Goal: Task Accomplishment & Management: Complete application form

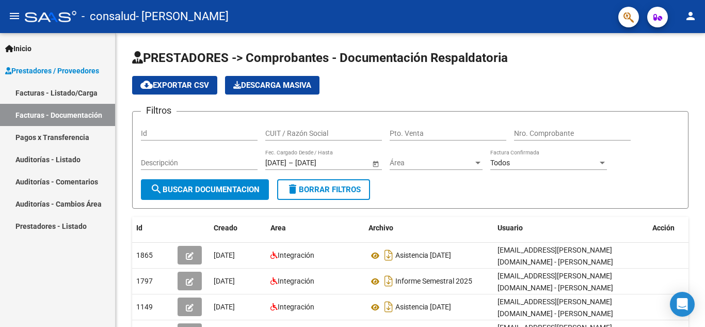
click at [78, 92] on link "Facturas - Listado/Carga" at bounding box center [57, 93] width 115 height 22
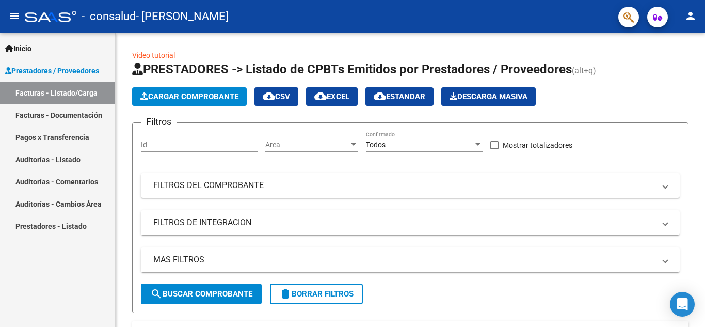
click at [80, 66] on span "Prestadores / Proveedores" at bounding box center [52, 70] width 94 height 11
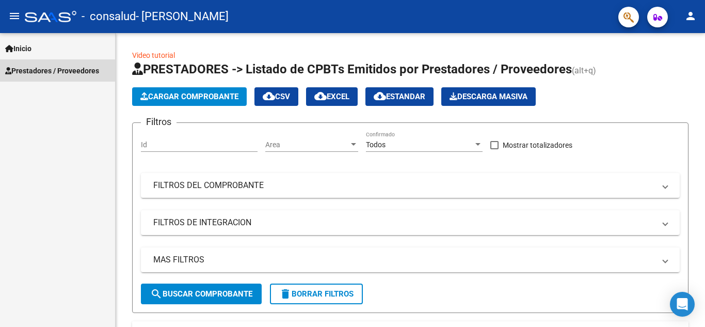
click at [80, 66] on span "Prestadores / Proveedores" at bounding box center [52, 70] width 94 height 11
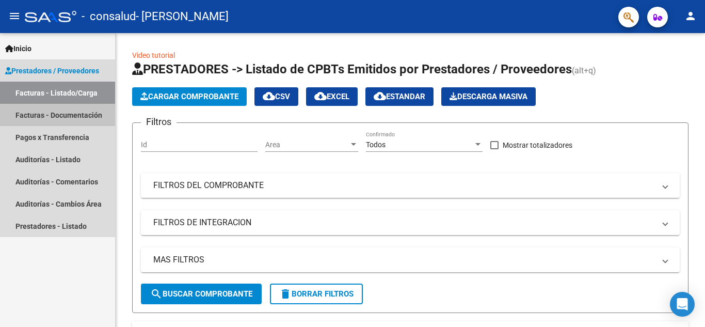
click at [79, 115] on link "Facturas - Documentación" at bounding box center [57, 115] width 115 height 22
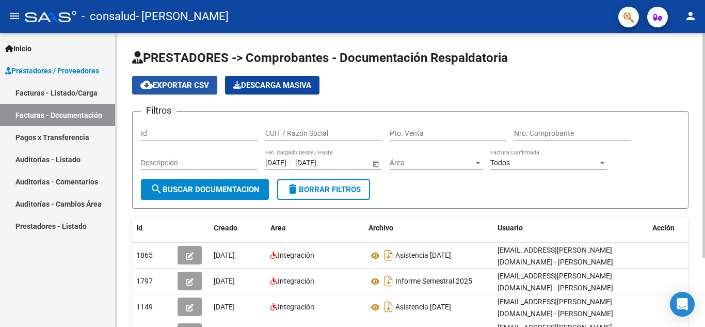
click at [194, 86] on span "cloud_download Exportar CSV" at bounding box center [174, 85] width 69 height 9
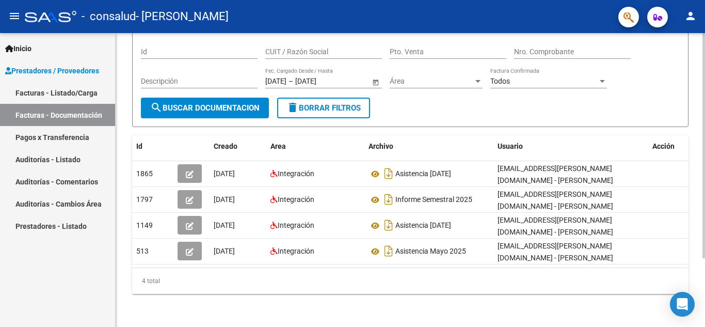
scroll to position [90, 0]
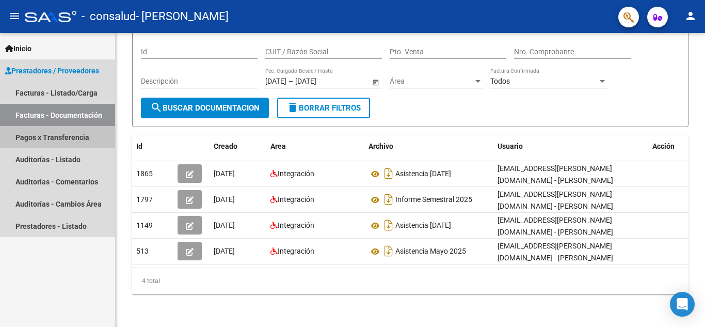
click at [54, 135] on link "Pagos x Transferencia" at bounding box center [57, 137] width 115 height 22
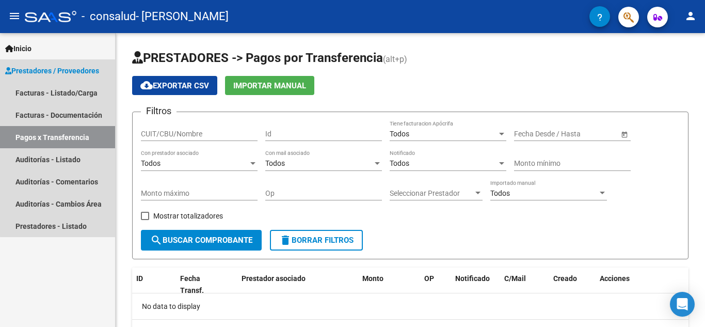
click at [59, 133] on link "Pagos x Transferencia" at bounding box center [57, 137] width 115 height 22
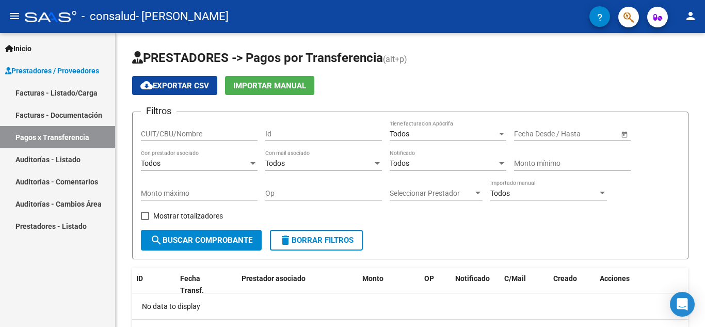
click at [60, 108] on link "Facturas - Documentación" at bounding box center [57, 115] width 115 height 22
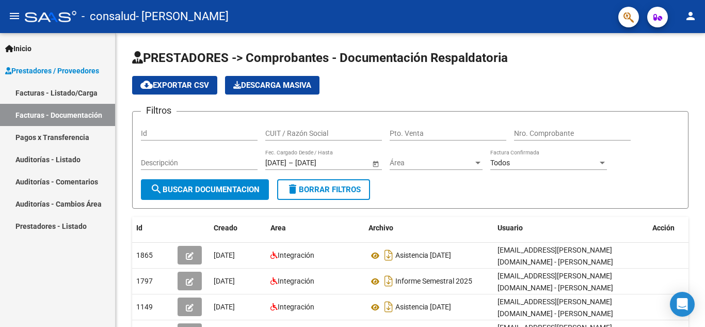
click at [70, 90] on link "Facturas - Listado/Carga" at bounding box center [57, 93] width 115 height 22
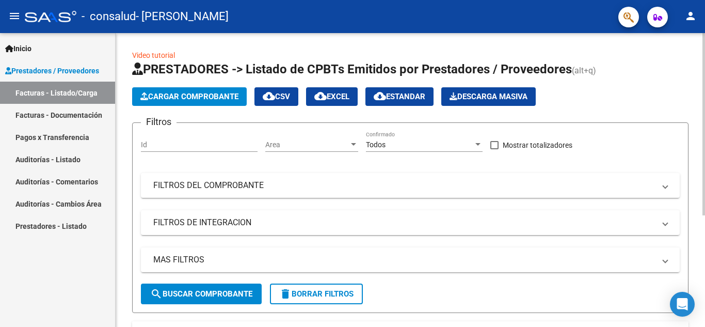
click at [230, 92] on span "Cargar Comprobante" at bounding box center [189, 96] width 98 height 9
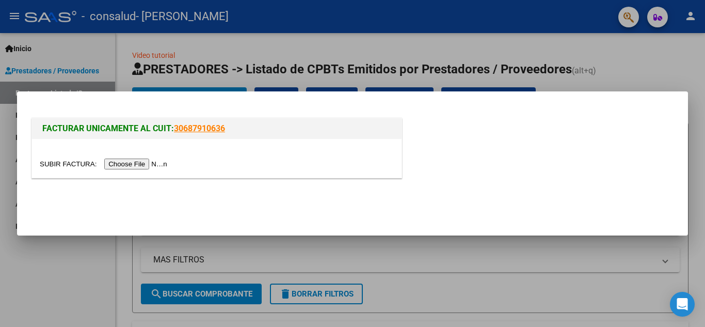
click at [157, 162] on input "file" at bounding box center [105, 164] width 131 height 11
click at [131, 162] on input "file" at bounding box center [105, 164] width 131 height 11
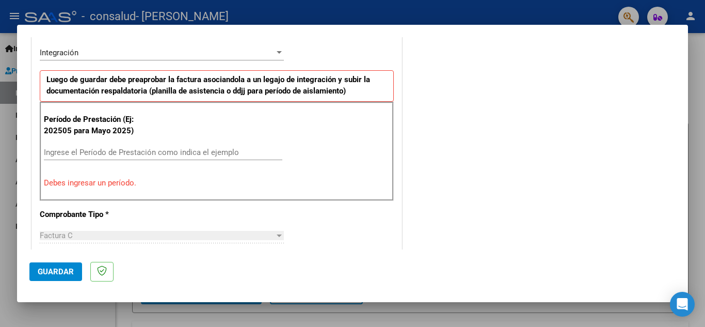
scroll to position [286, 0]
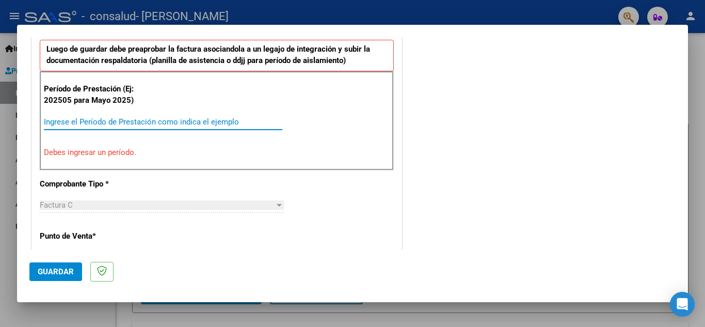
click at [115, 122] on input "Ingrese el Período de Prestación como indica el ejemplo" at bounding box center [163, 121] width 239 height 9
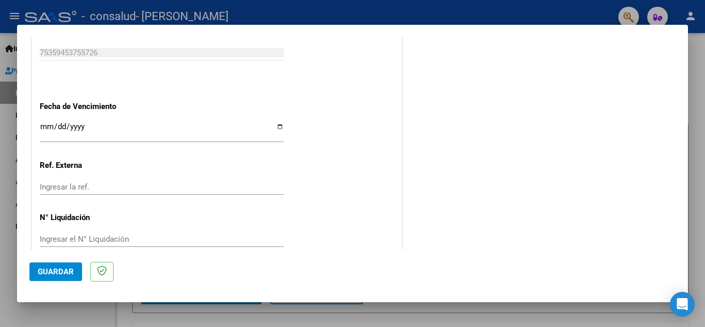
scroll to position [697, 0]
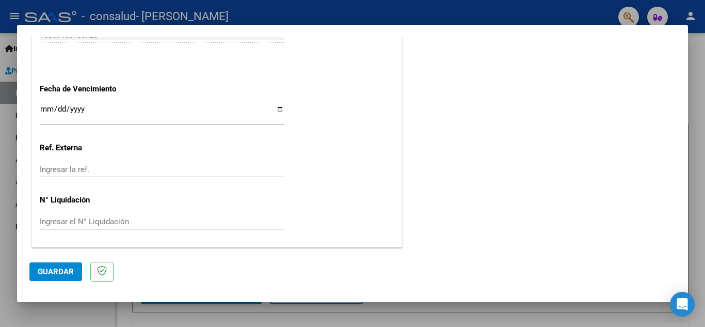
type input "202508"
click at [61, 271] on span "Guardar" at bounding box center [56, 271] width 36 height 9
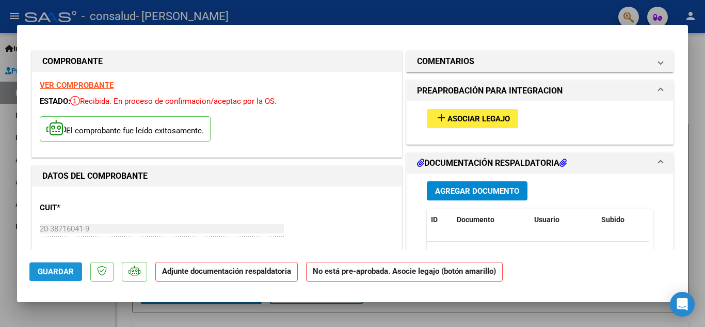
click at [60, 273] on span "Guardar" at bounding box center [56, 271] width 36 height 9
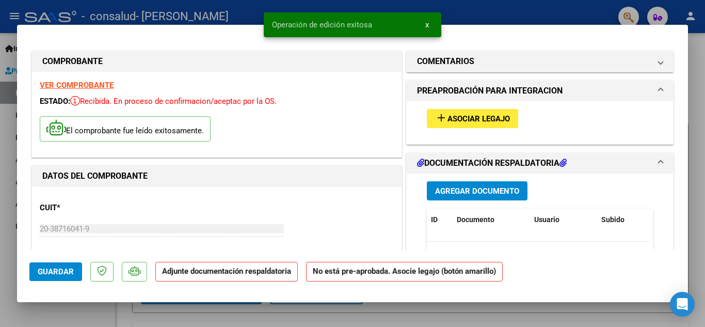
drag, startPoint x: 571, startPoint y: 1, endPoint x: 626, endPoint y: 7, distance: 56.1
click at [571, 1] on div at bounding box center [352, 163] width 705 height 327
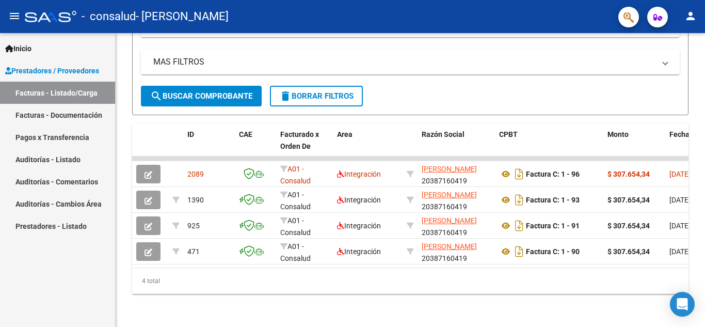
click at [355, 14] on div "- consalud - ANDRUJOVICH [PERSON_NAME]" at bounding box center [318, 16] width 586 height 23
